Goal: Transaction & Acquisition: Download file/media

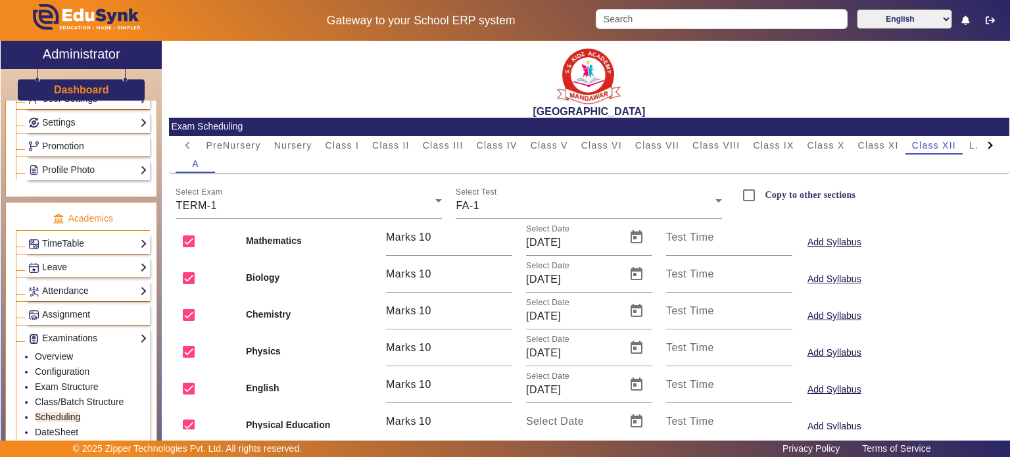
scroll to position [53, 0]
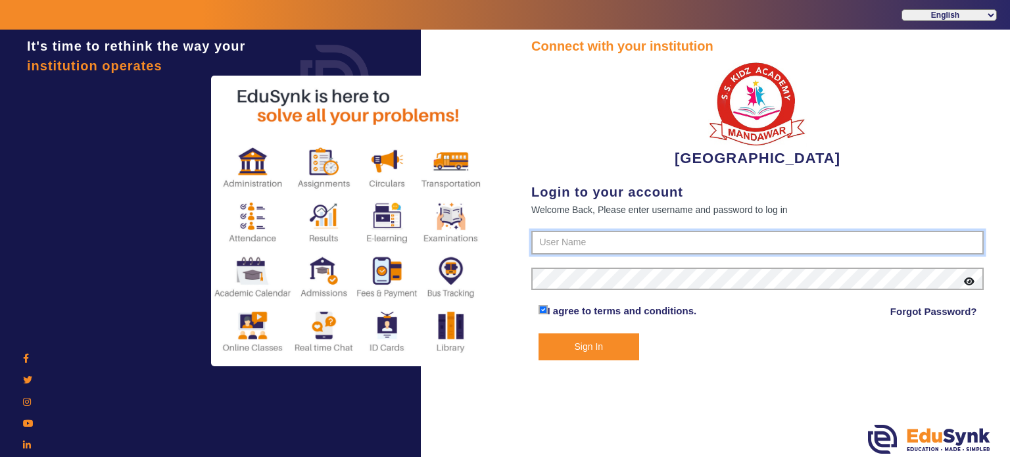
click at [565, 244] on input "text" at bounding box center [757, 243] width 452 height 24
type input "9928895959"
click at [538, 333] on button "Sign In" at bounding box center [588, 346] width 101 height 27
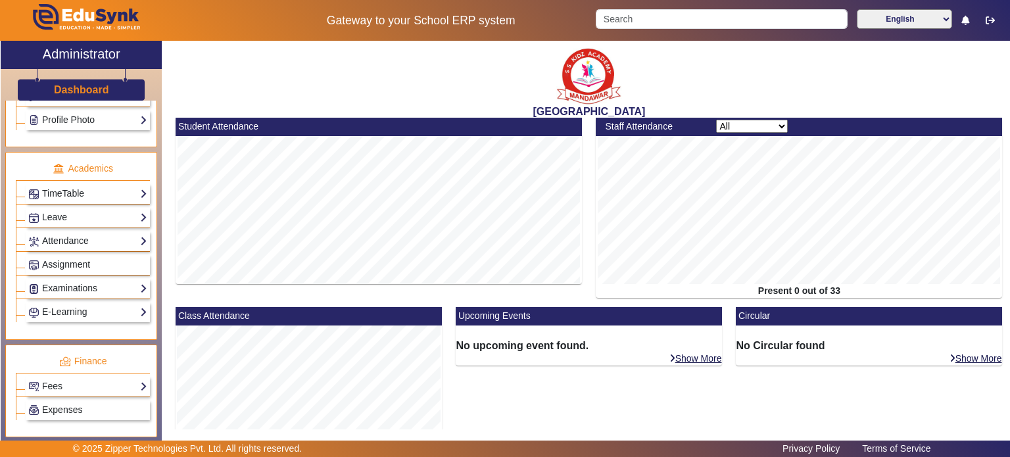
scroll to position [476, 0]
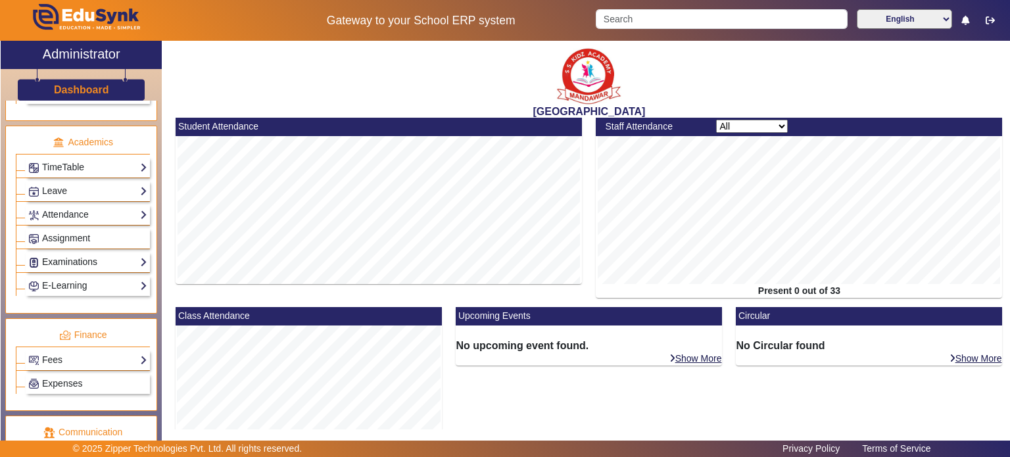
click at [95, 254] on link "Examinations" at bounding box center [87, 261] width 119 height 15
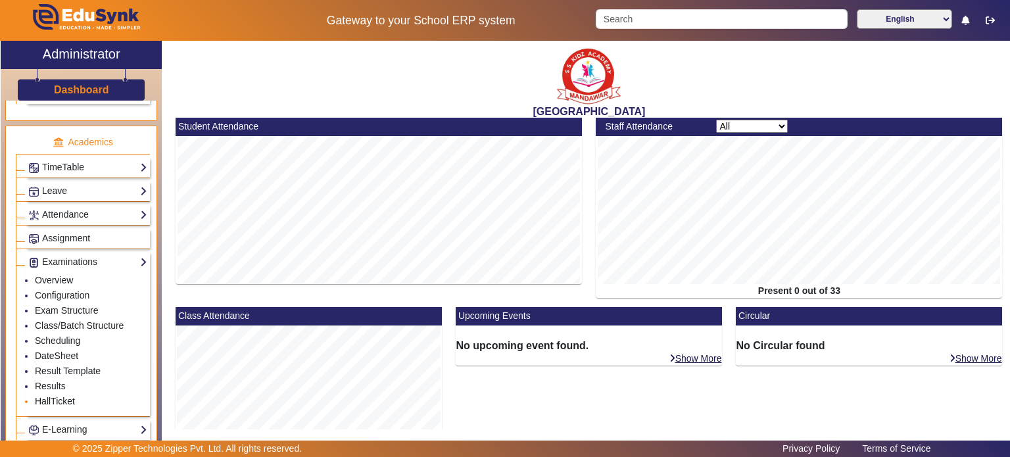
click at [58, 396] on link "HallTicket" at bounding box center [55, 401] width 40 height 11
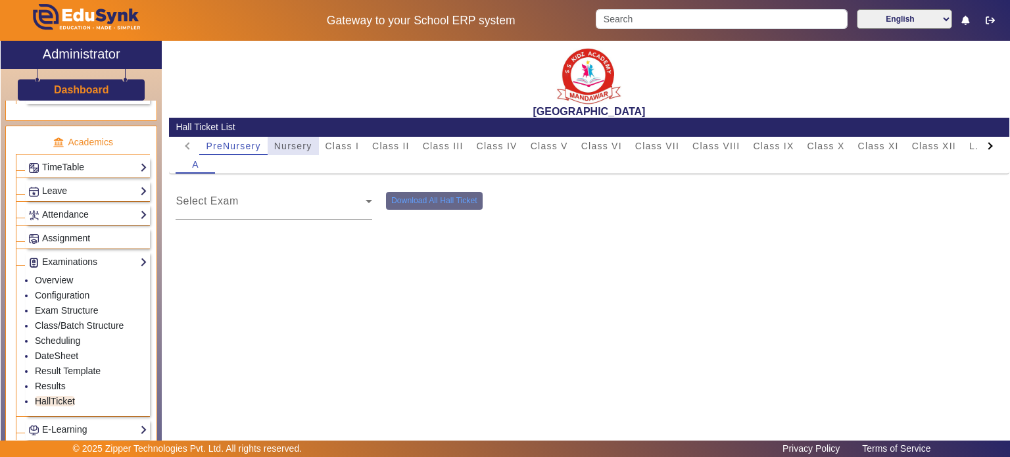
click at [301, 147] on span "Nursery" at bounding box center [293, 145] width 38 height 9
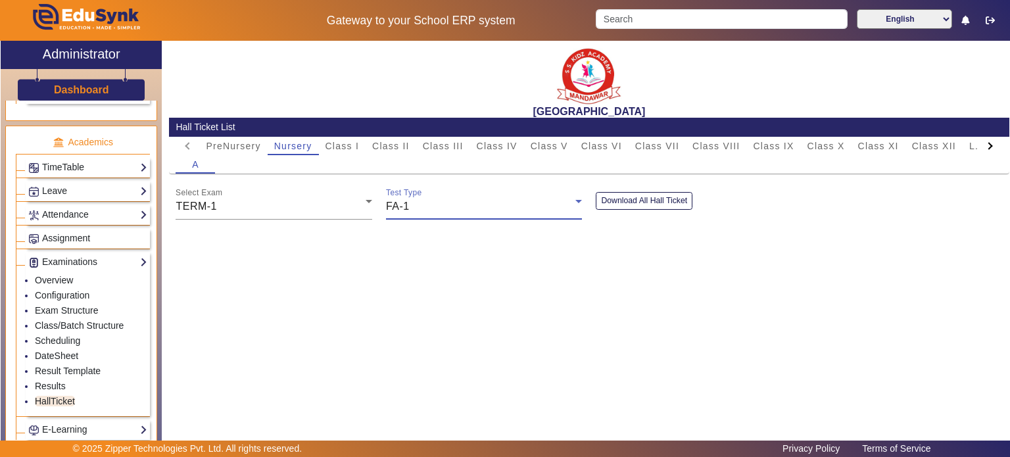
click at [493, 206] on div "FA-1" at bounding box center [481, 207] width 190 height 16
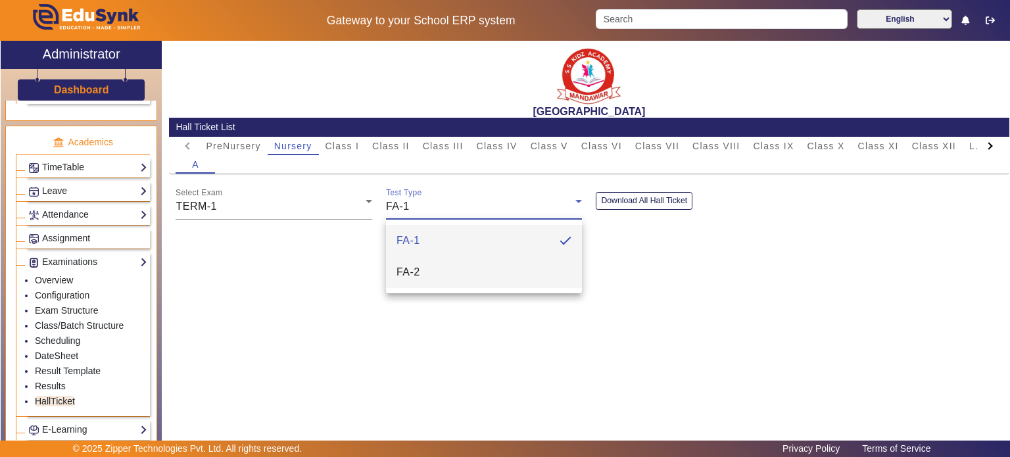
click at [472, 270] on mat-option "FA-2" at bounding box center [484, 272] width 197 height 32
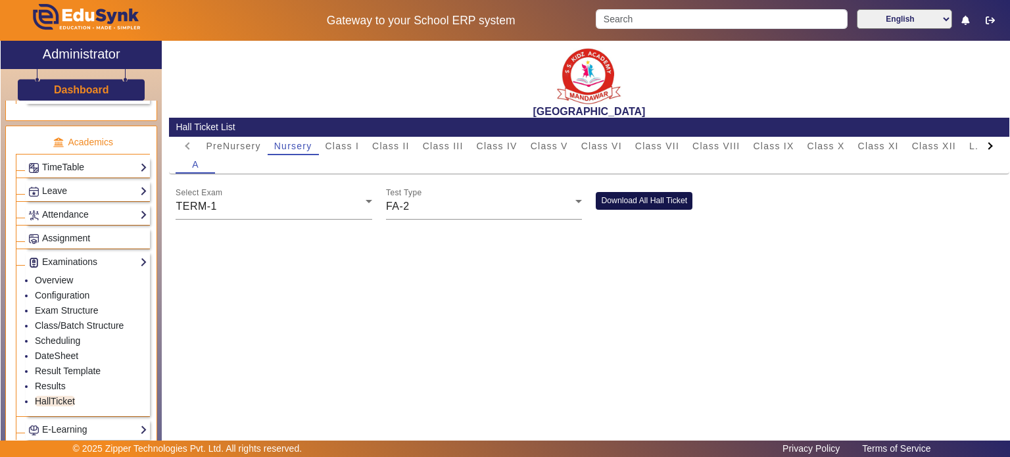
click at [614, 206] on button "Download All Hall Ticket" at bounding box center [644, 201] width 97 height 18
click at [72, 335] on link "Scheduling" at bounding box center [57, 340] width 45 height 11
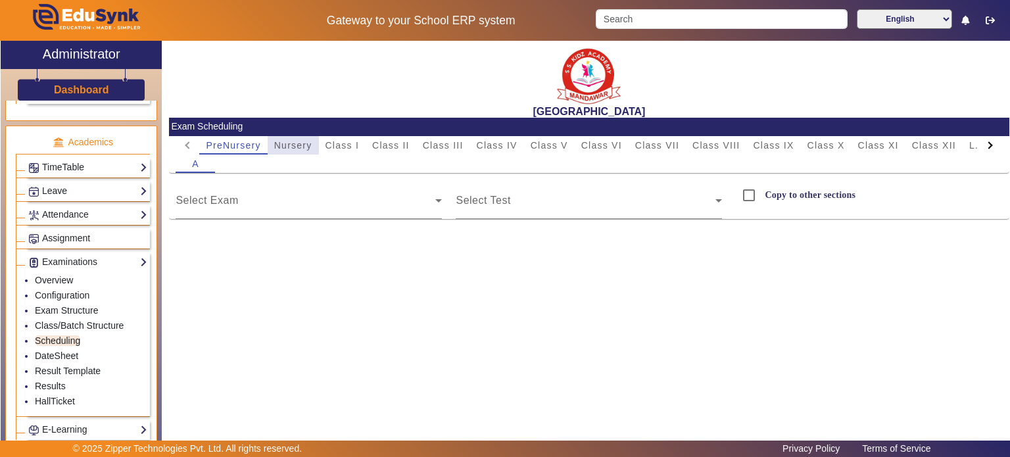
click at [300, 145] on span "Nursery" at bounding box center [293, 145] width 38 height 9
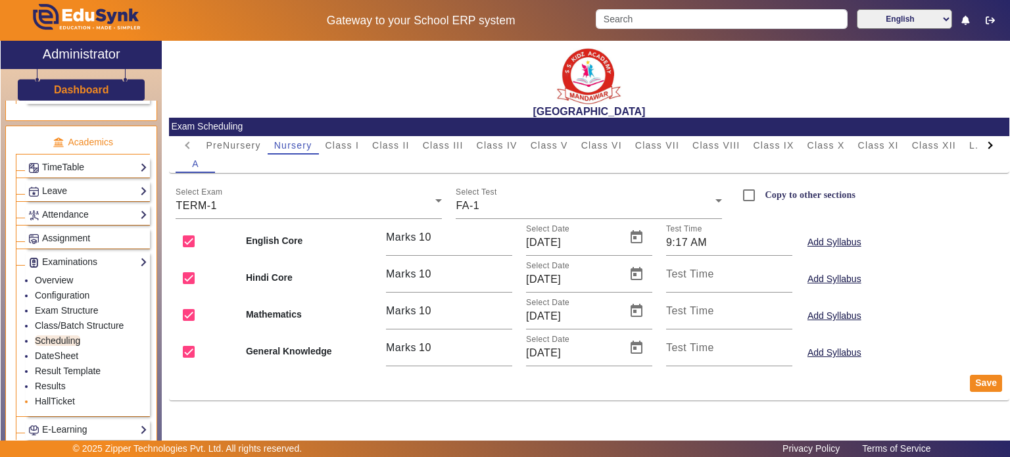
click at [57, 394] on li "HallTicket" at bounding box center [91, 401] width 112 height 15
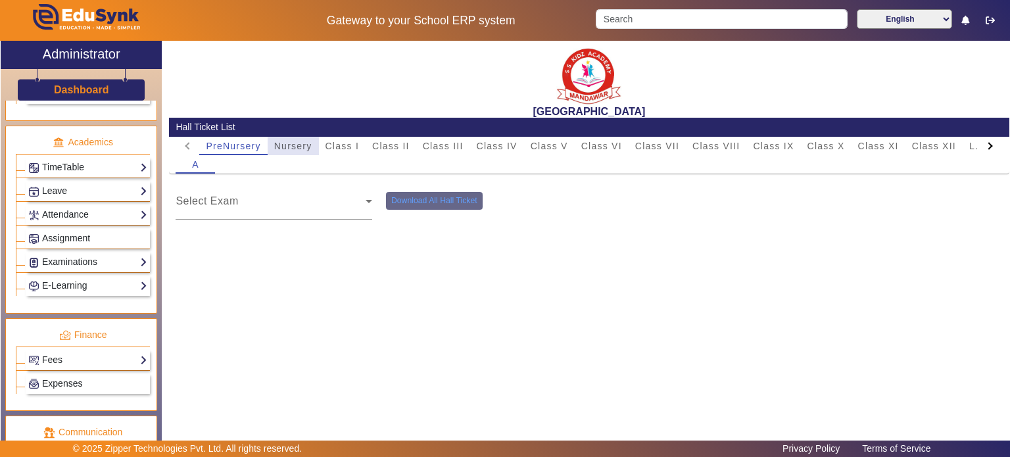
click at [301, 151] on span "Nursery" at bounding box center [293, 146] width 38 height 18
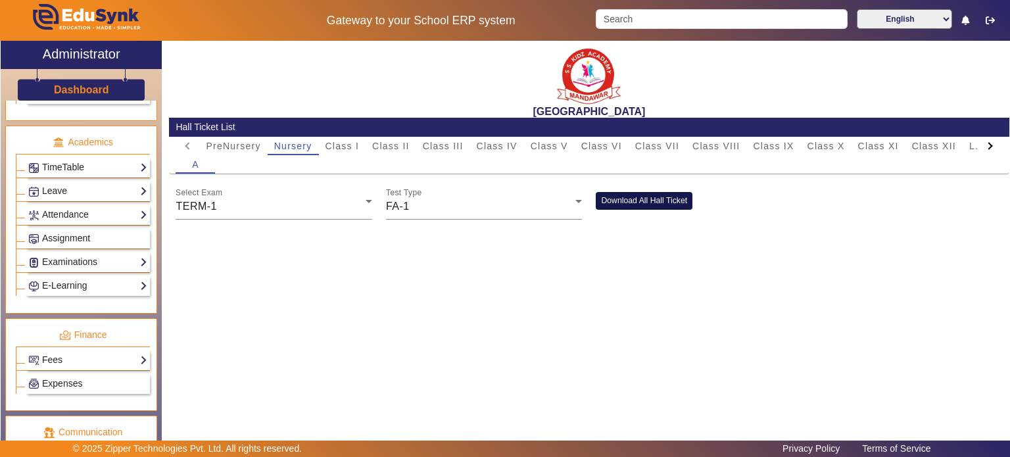
click at [600, 198] on button "Download All Hall Ticket" at bounding box center [644, 201] width 97 height 18
click at [365, 149] on div "Class I" at bounding box center [342, 146] width 47 height 18
click at [631, 200] on button "Download All Hall Ticket" at bounding box center [644, 201] width 97 height 18
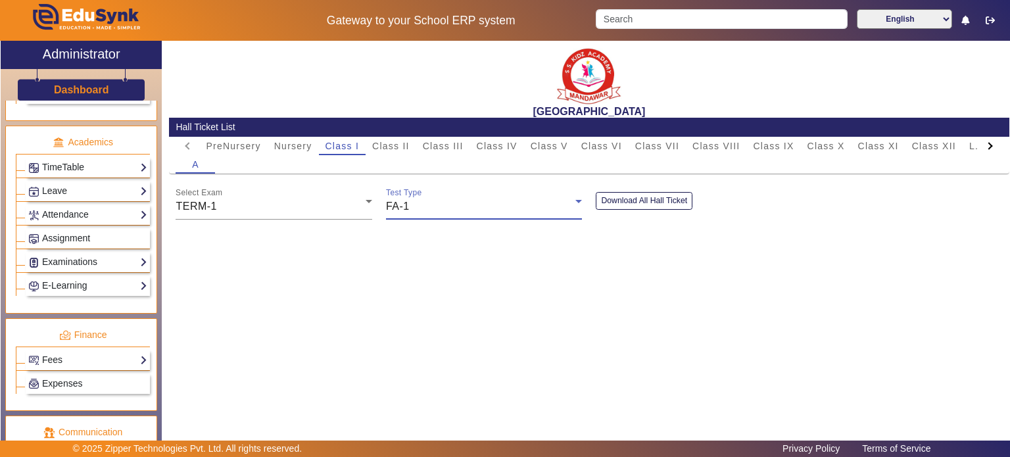
click at [436, 202] on div "FA-1" at bounding box center [481, 207] width 190 height 16
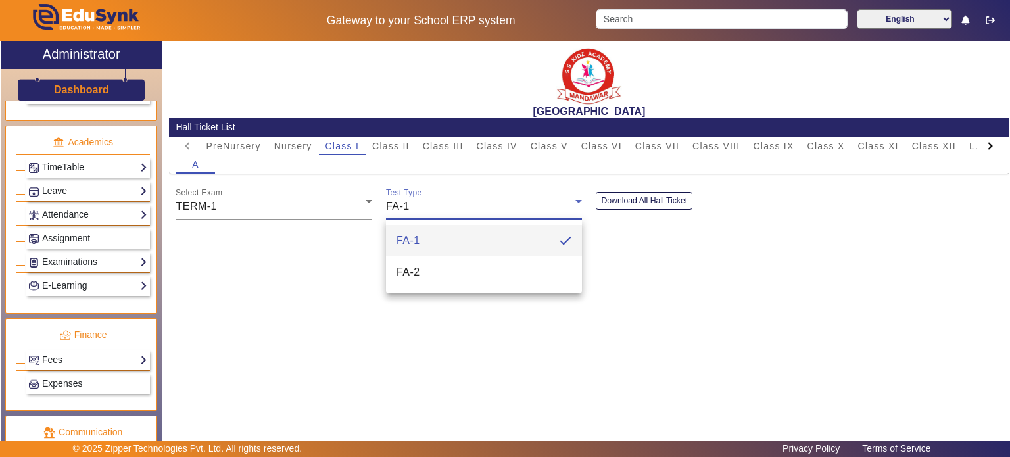
click at [417, 146] on div at bounding box center [505, 228] width 1010 height 457
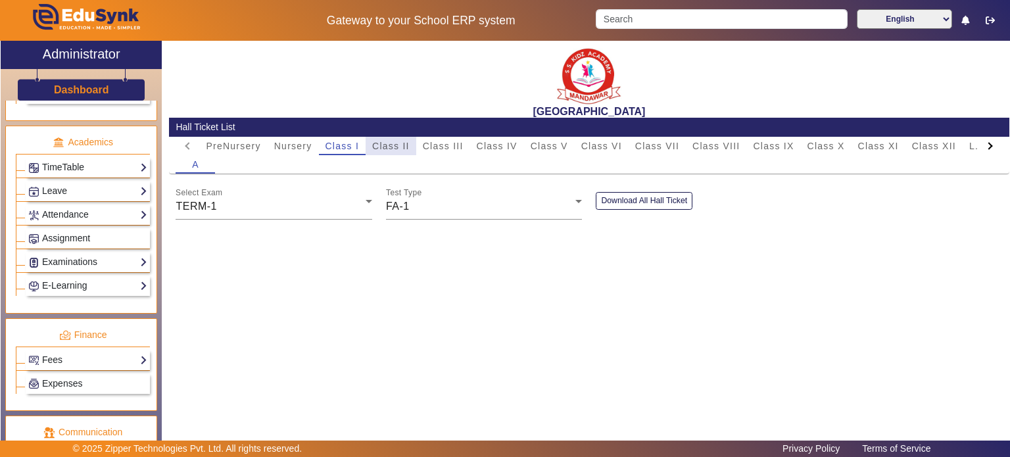
click at [402, 146] on span "Class II" at bounding box center [390, 145] width 37 height 9
click at [626, 200] on button "Download All Hall Ticket" at bounding box center [644, 201] width 97 height 18
